Goal: Task Accomplishment & Management: Manage account settings

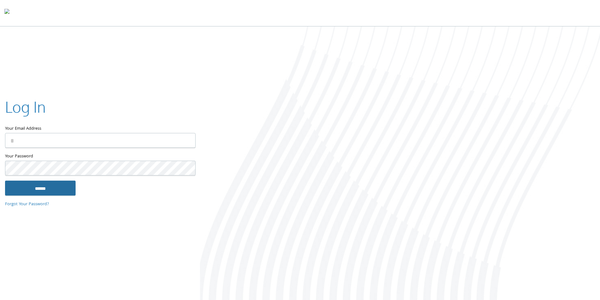
type input "**********"
click at [57, 191] on input "******" at bounding box center [40, 188] width 71 height 15
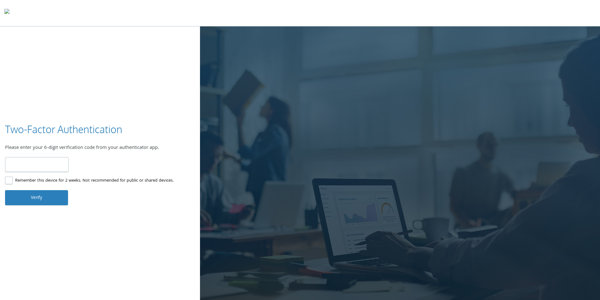
type input "******"
